Goal: Transaction & Acquisition: Purchase product/service

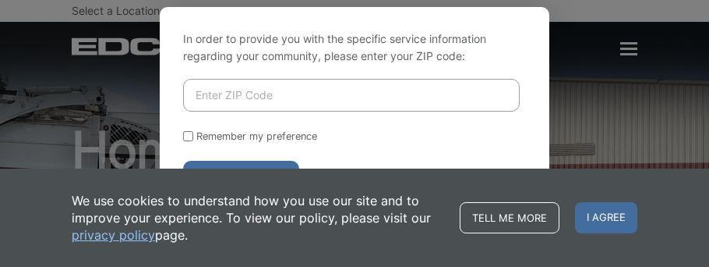
click at [454, 94] on input "Enter ZIP Code" at bounding box center [351, 95] width 337 height 33
type input "92020"
click at [187, 129] on form "92020 Remember my preference Enter Website" at bounding box center [354, 137] width 343 height 116
click at [185, 135] on input "Remember my preference" at bounding box center [188, 136] width 10 height 10
checkbox input "true"
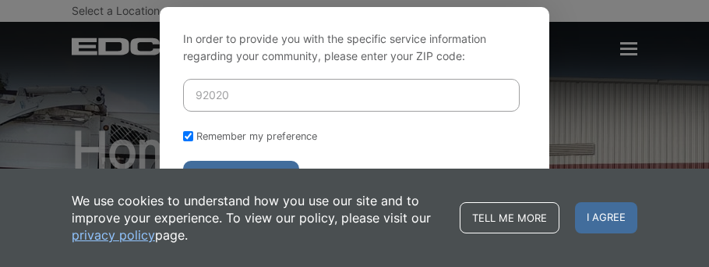
checkbox input "true"
click at [276, 163] on button "Enter Website" at bounding box center [241, 178] width 116 height 34
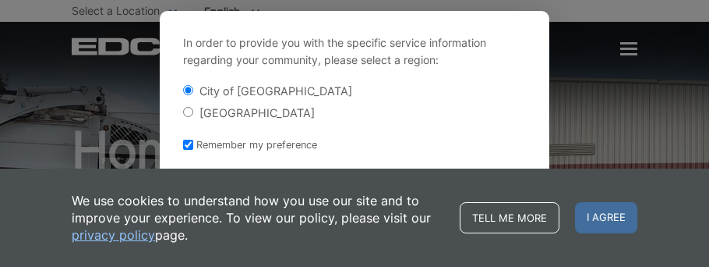
click at [471, 115] on div "El Cajon County" at bounding box center [354, 112] width 343 height 16
click at [506, 86] on div "City of [GEOGRAPHIC_DATA]" at bounding box center [354, 91] width 343 height 16
click at [183, 169] on button "Enter Website" at bounding box center [241, 186] width 116 height 34
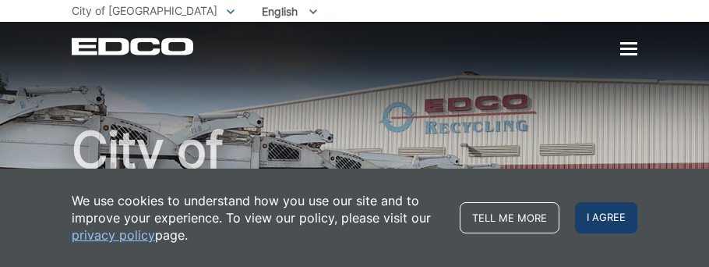
click at [604, 217] on span "I agree" at bounding box center [606, 217] width 62 height 31
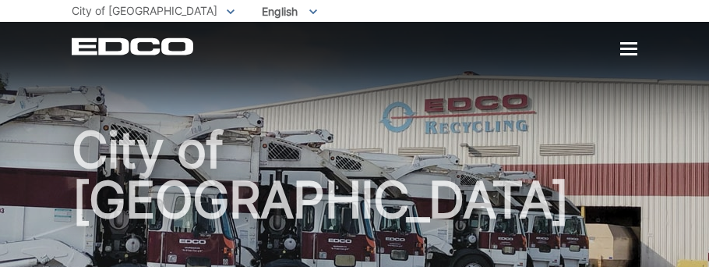
click at [629, 58] on div "City of [GEOGRAPHIC_DATA]" at bounding box center [355, 193] width 566 height 343
click at [629, 51] on div at bounding box center [628, 49] width 17 height 13
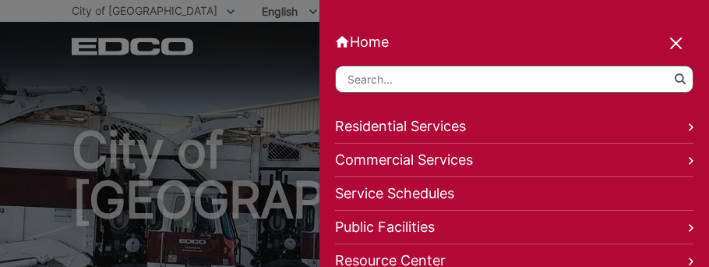
click at [690, 129] on icon at bounding box center [691, 127] width 5 height 8
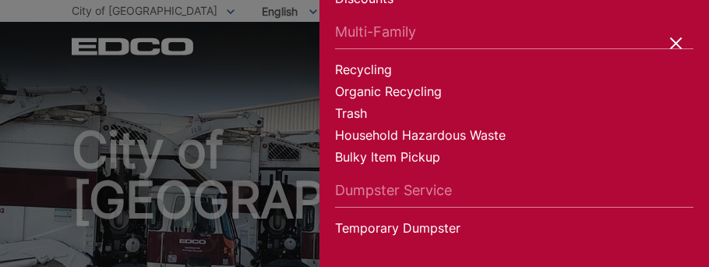
scroll to position [278, 0]
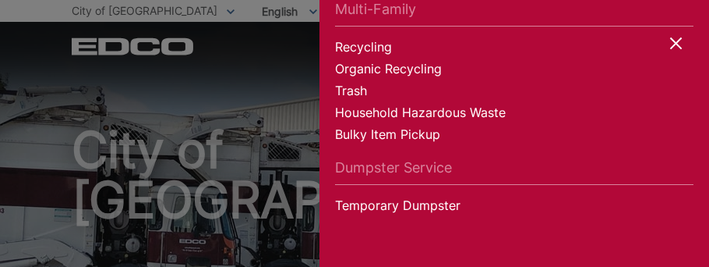
click at [669, 23] on link "Multi-Family" at bounding box center [514, 14] width 359 height 26
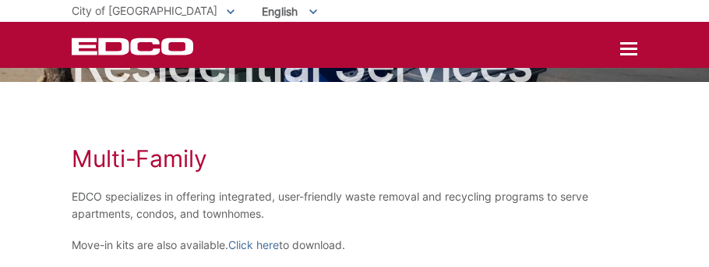
scroll to position [108, 0]
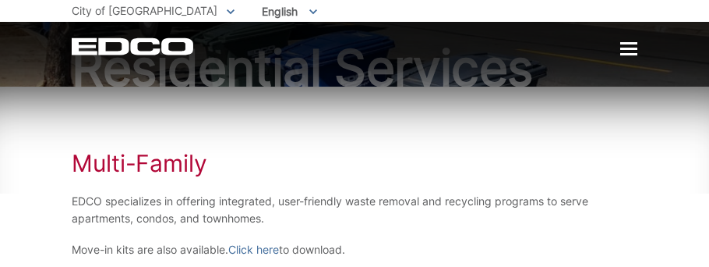
click at [617, 54] on div "EDCO Logo Home Residential Services Residential Recycling Organic Recycling Tra…" at bounding box center [355, 46] width 566 height 18
click at [630, 48] on div at bounding box center [628, 49] width 17 height 2
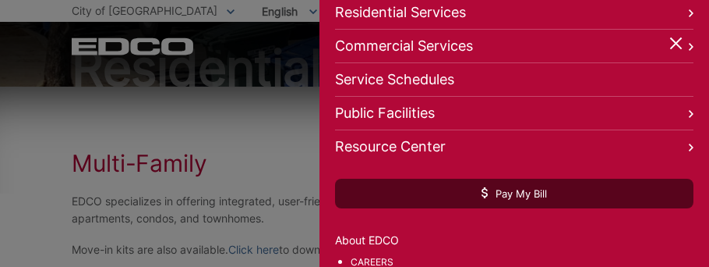
scroll to position [129, 0]
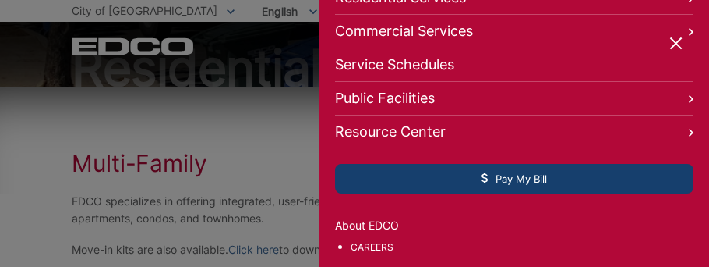
click at [497, 174] on span "Pay My Bill" at bounding box center [514, 178] width 65 height 14
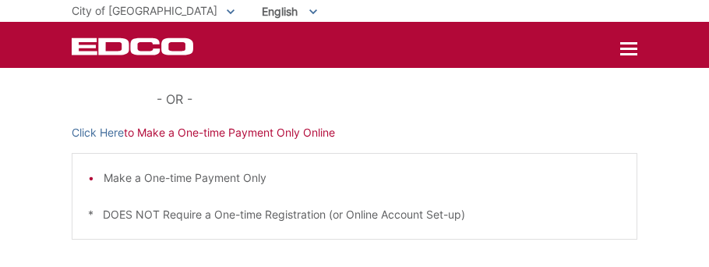
scroll to position [468, 0]
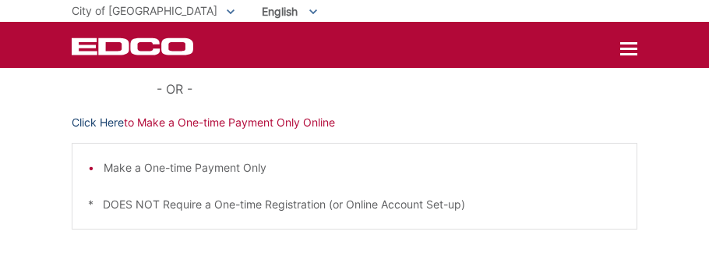
click at [85, 131] on link "Click Here" at bounding box center [98, 122] width 52 height 17
